Goal: Subscribe to service/newsletter

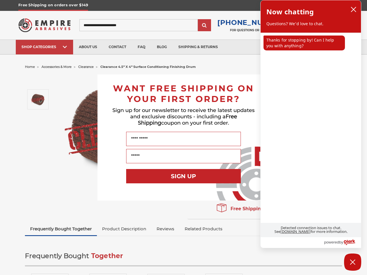
click at [183, 138] on input "Name" at bounding box center [183, 139] width 115 height 14
click at [183, 176] on button "SIGN UP" at bounding box center [183, 176] width 115 height 14
click at [353, 9] on icon "close chatbox" at bounding box center [353, 9] width 5 height 5
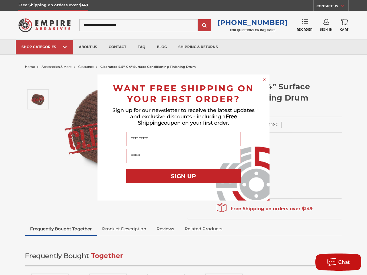
click at [304, 43] on div "Close dialog WANT FREE SHIPPING ON YOUR FIRST ORDER? Sign up for our newsletter…" at bounding box center [183, 137] width 367 height 275
click at [352, 262] on div "Chat" at bounding box center [338, 262] width 29 height 9
